Goal: Information Seeking & Learning: Learn about a topic

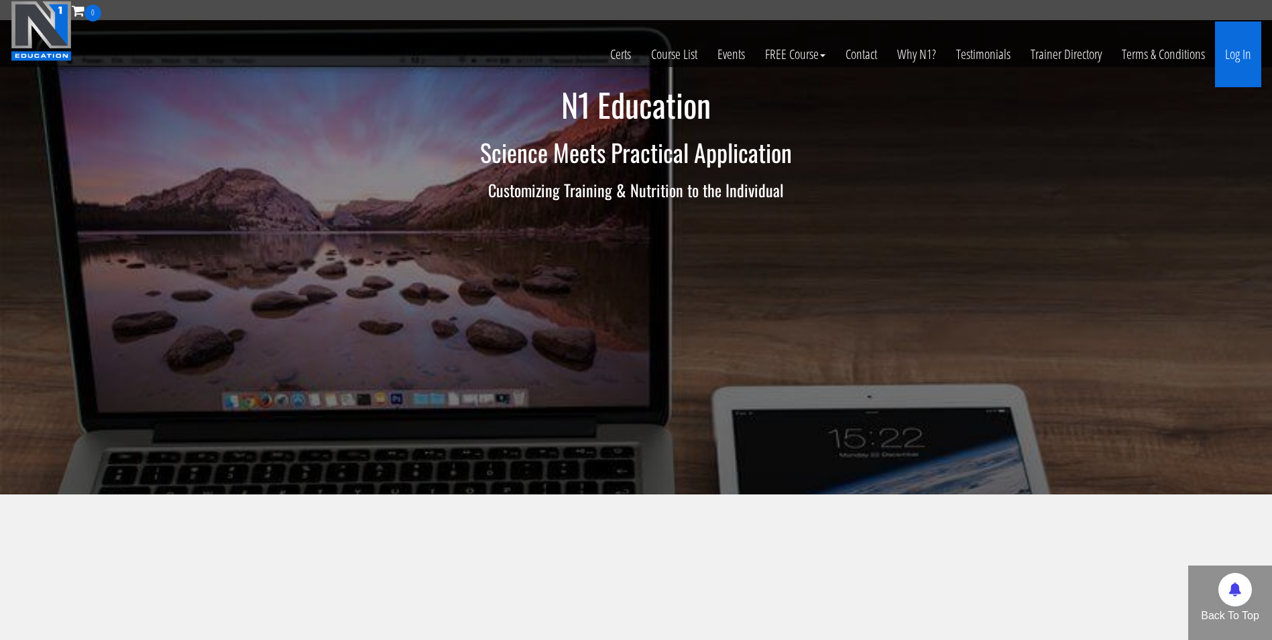
click at [1236, 55] on link "Log In" at bounding box center [1238, 54] width 46 height 66
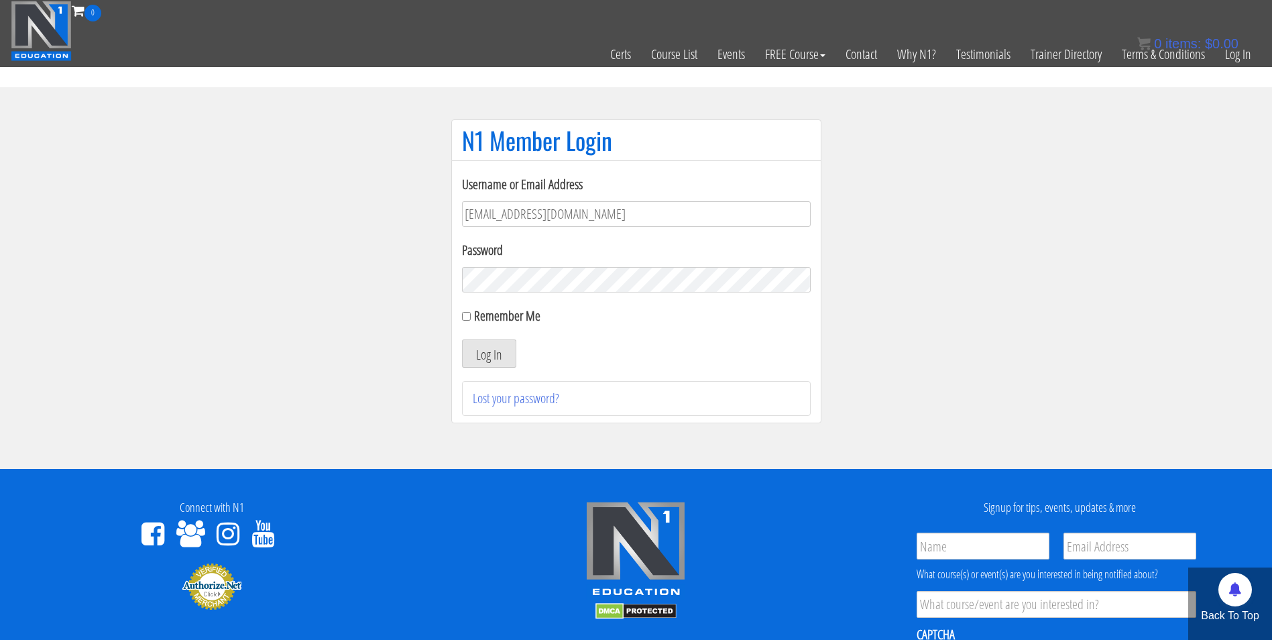
type input "[EMAIL_ADDRESS][DOMAIN_NAME]"
click at [462, 339] on button "Log In" at bounding box center [489, 353] width 54 height 28
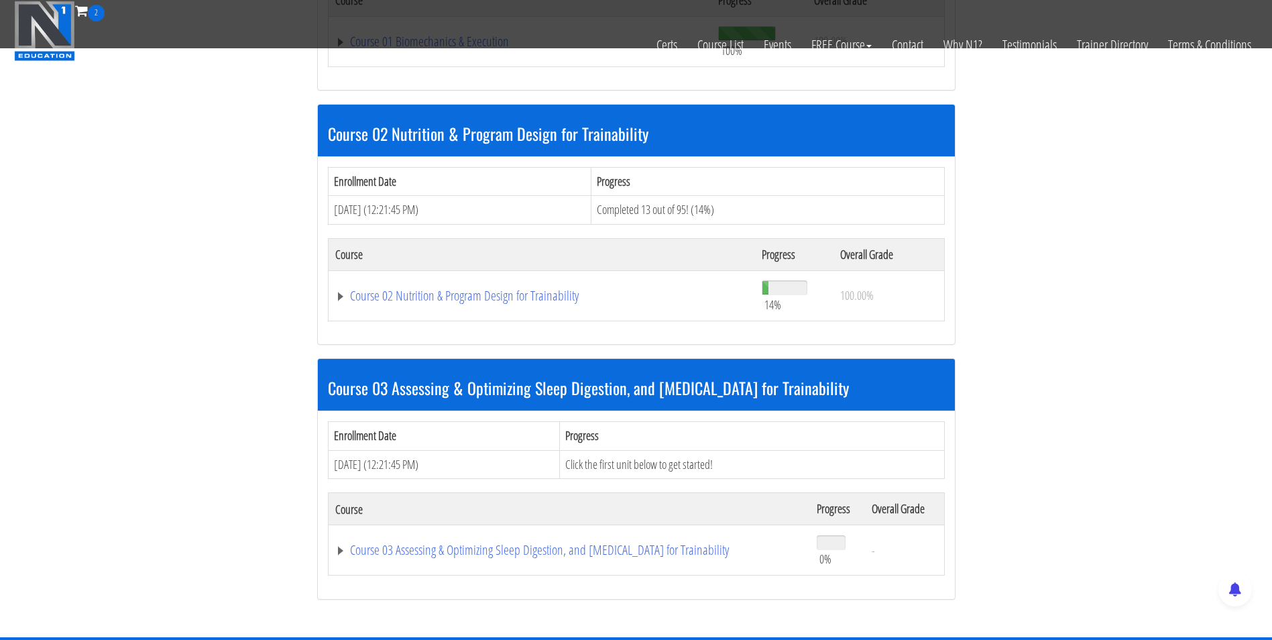
scroll to position [604, 0]
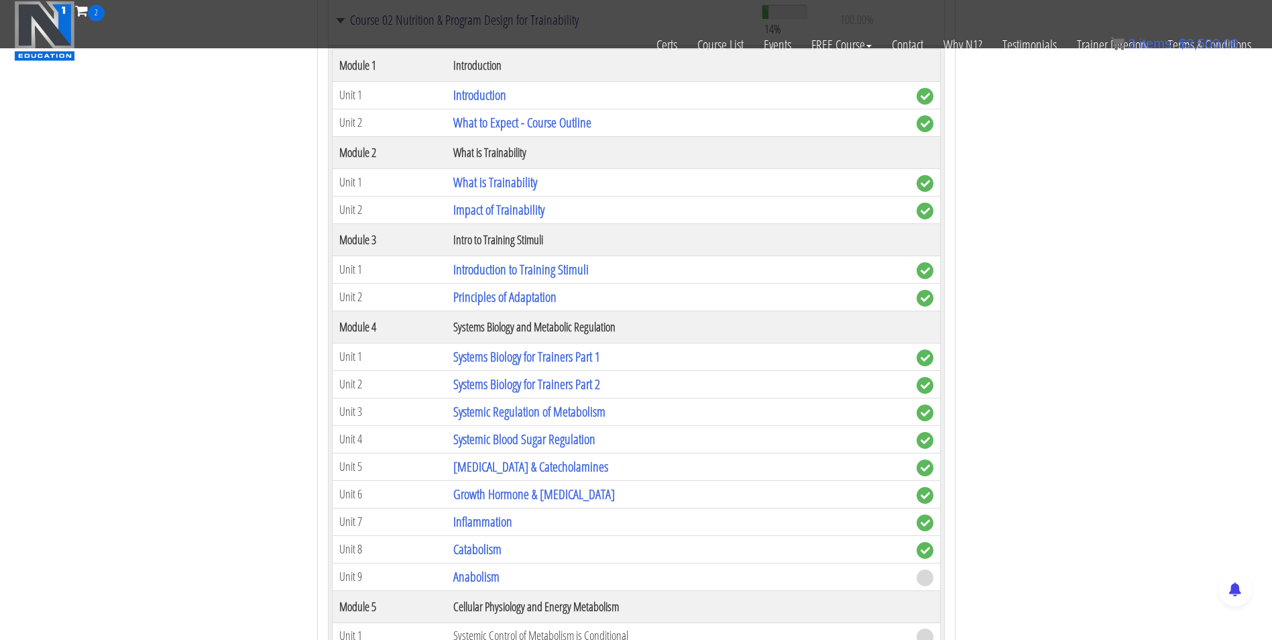
scroll to position [1104, 0]
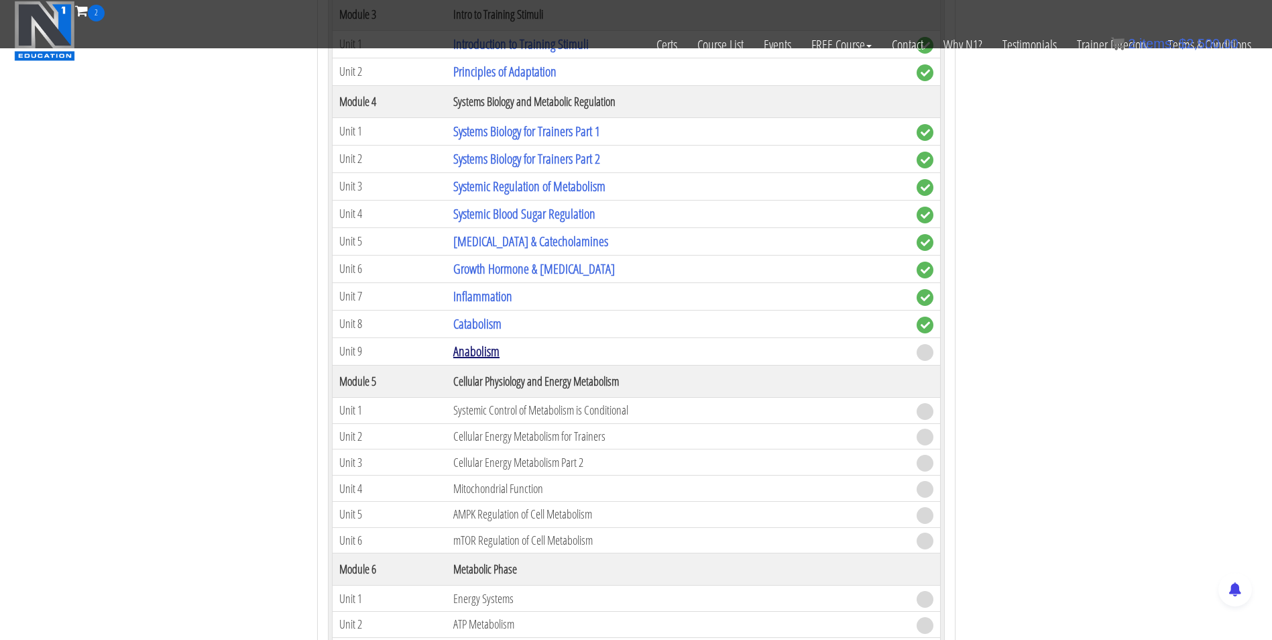
click at [472, 353] on link "Anabolism" at bounding box center [476, 351] width 46 height 18
